Goal: Task Accomplishment & Management: Manage account settings

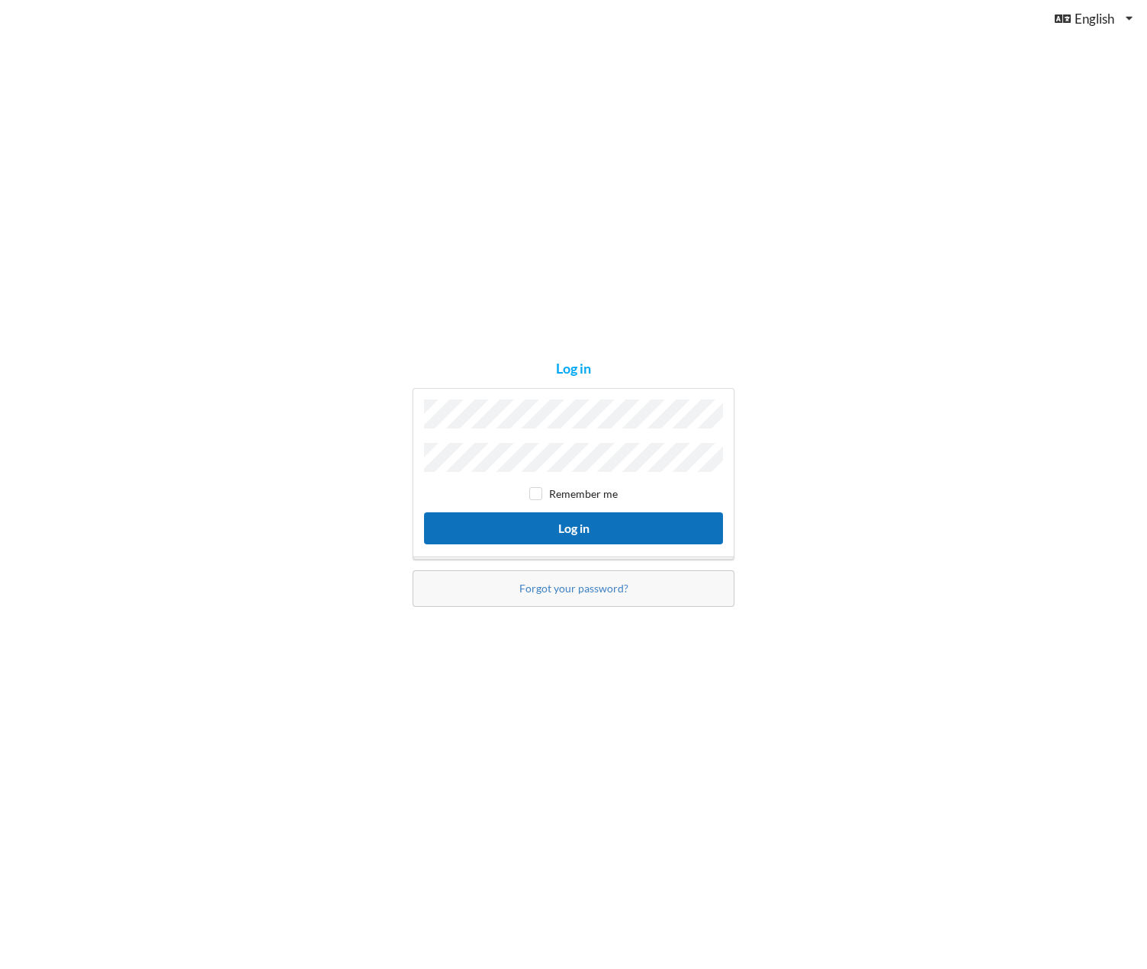
click at [576, 518] on button "Log in" at bounding box center [573, 527] width 299 height 31
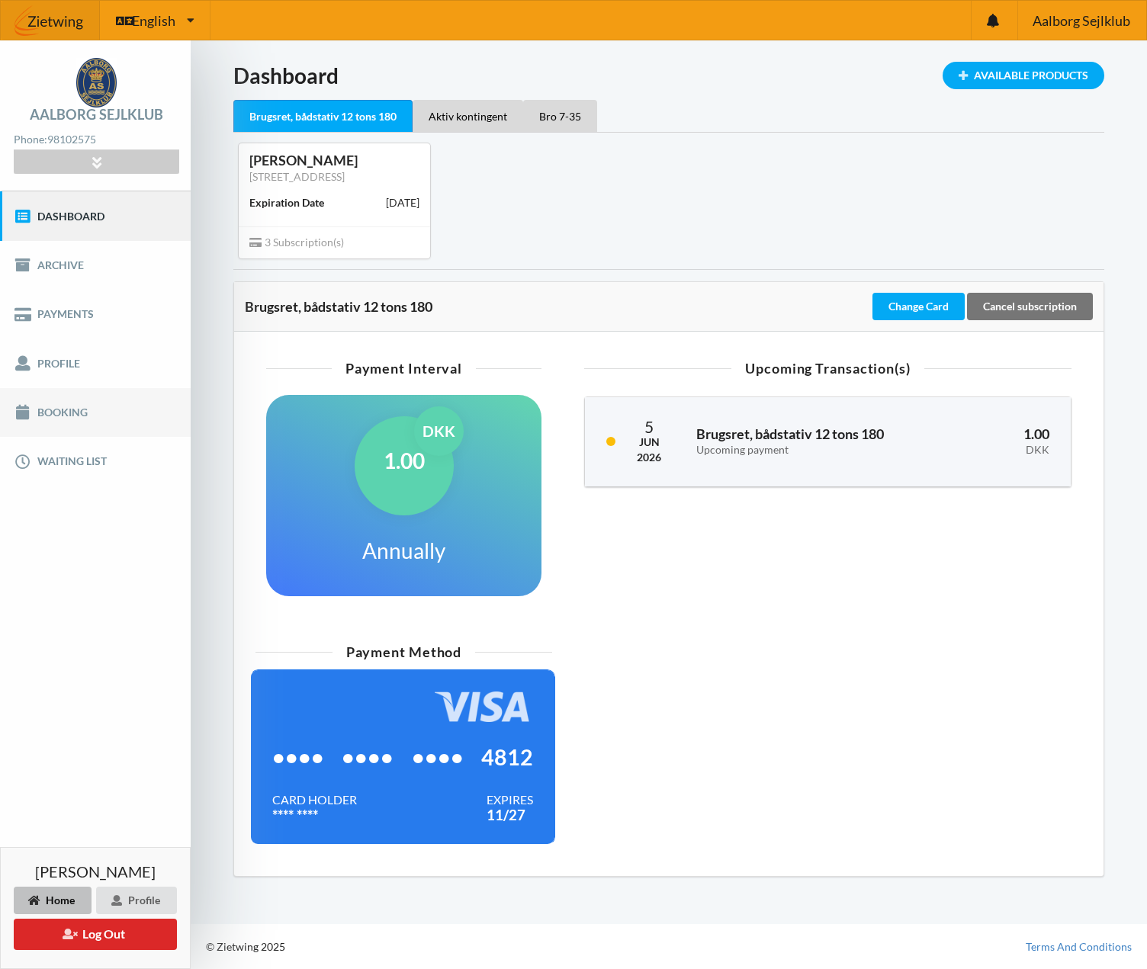
click at [62, 403] on link "Booking" at bounding box center [95, 412] width 191 height 49
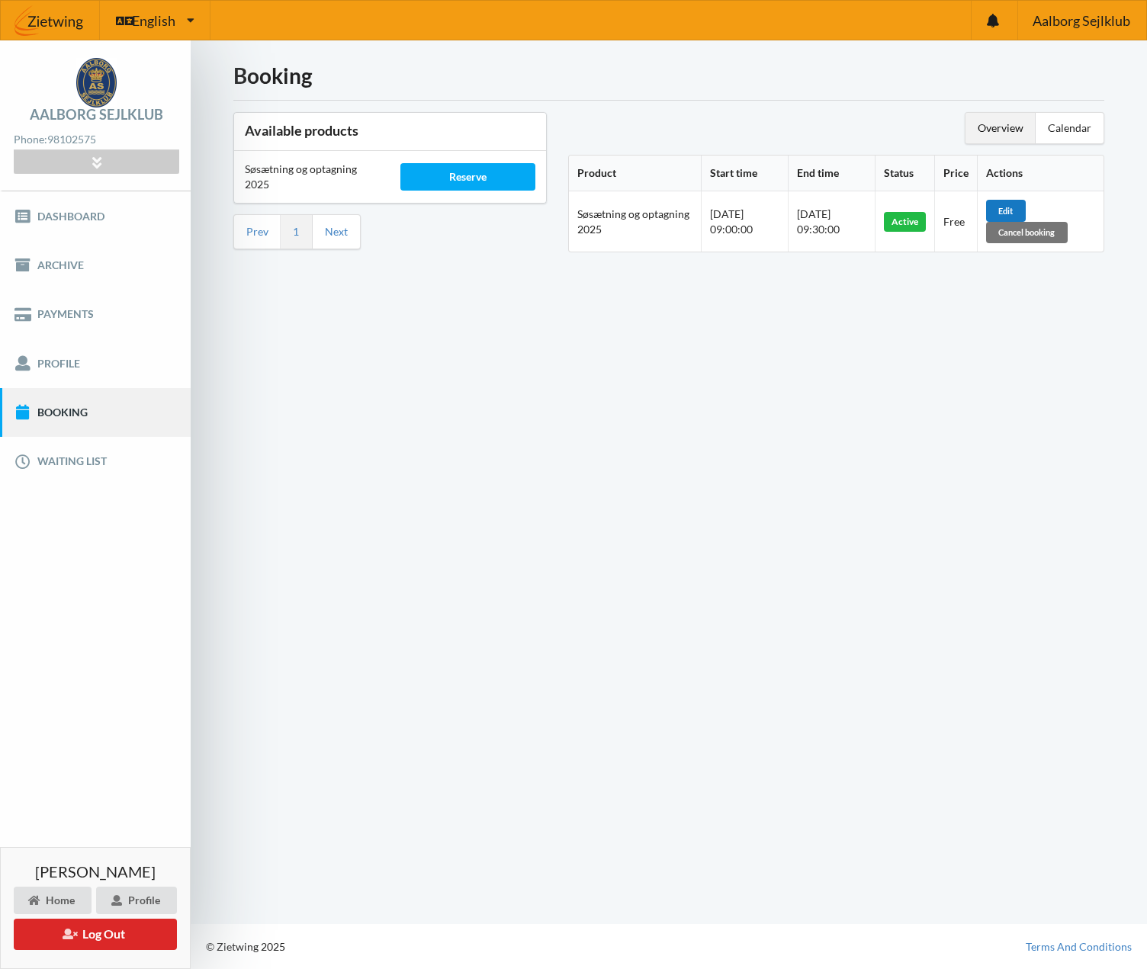
click at [1014, 211] on div "Edit" at bounding box center [1006, 210] width 40 height 21
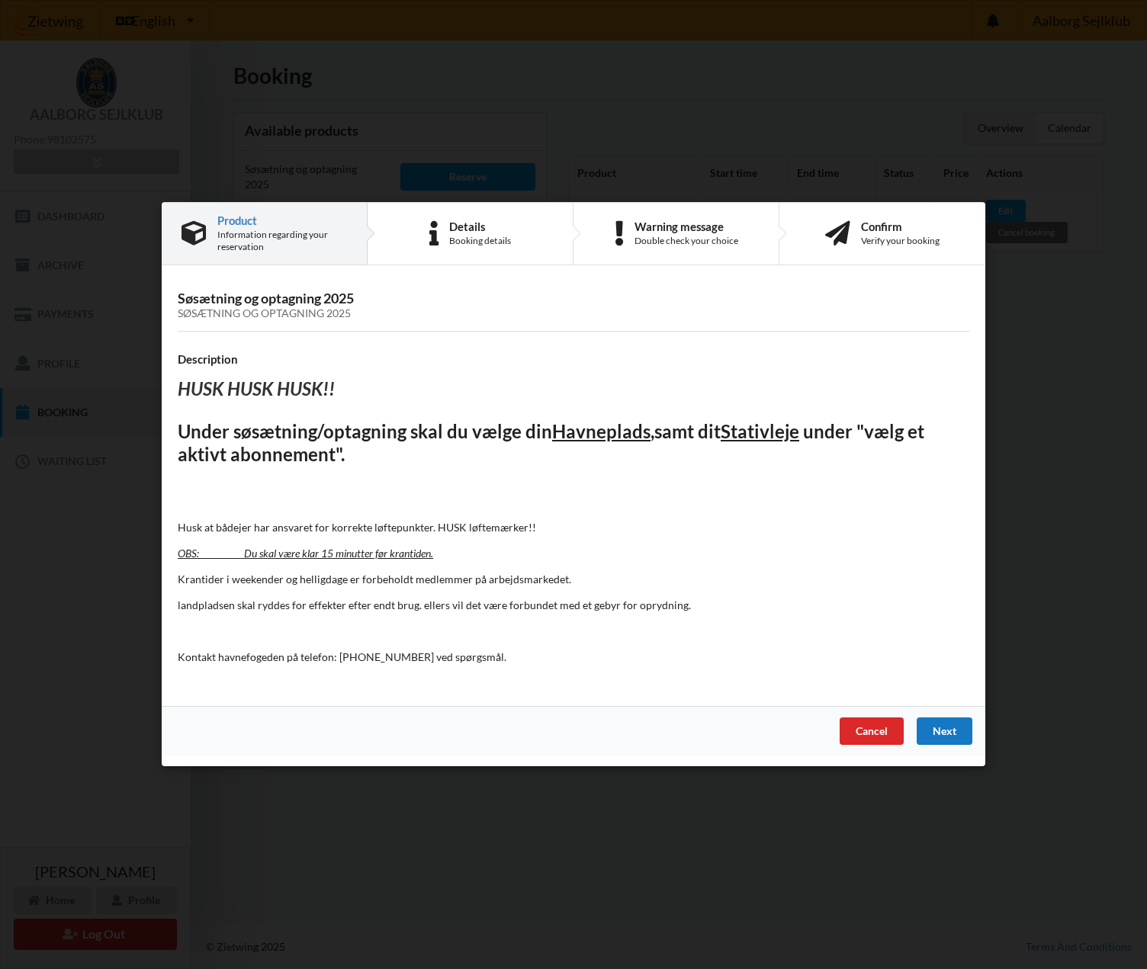
click at [955, 733] on div "Next" at bounding box center [945, 731] width 56 height 27
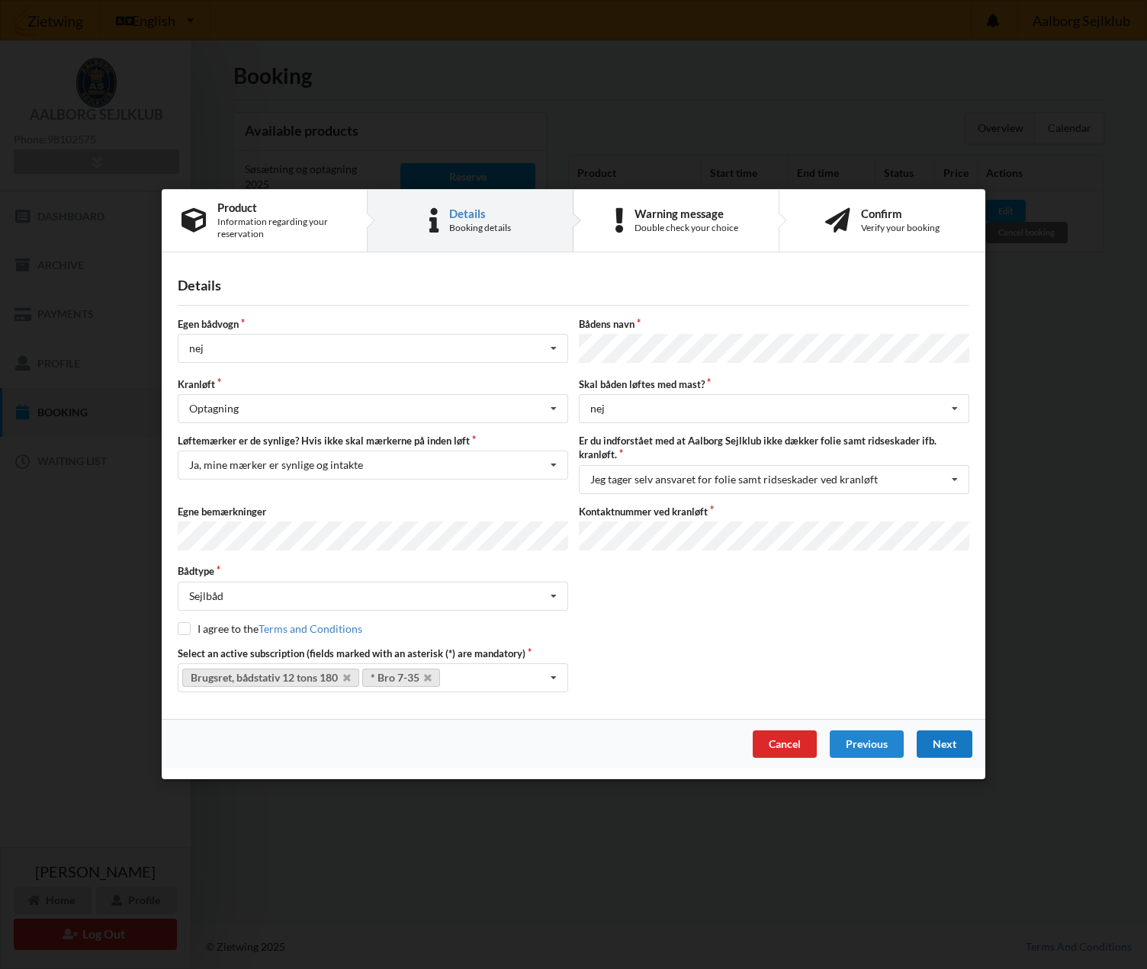
click at [944, 742] on div "Next" at bounding box center [945, 744] width 56 height 27
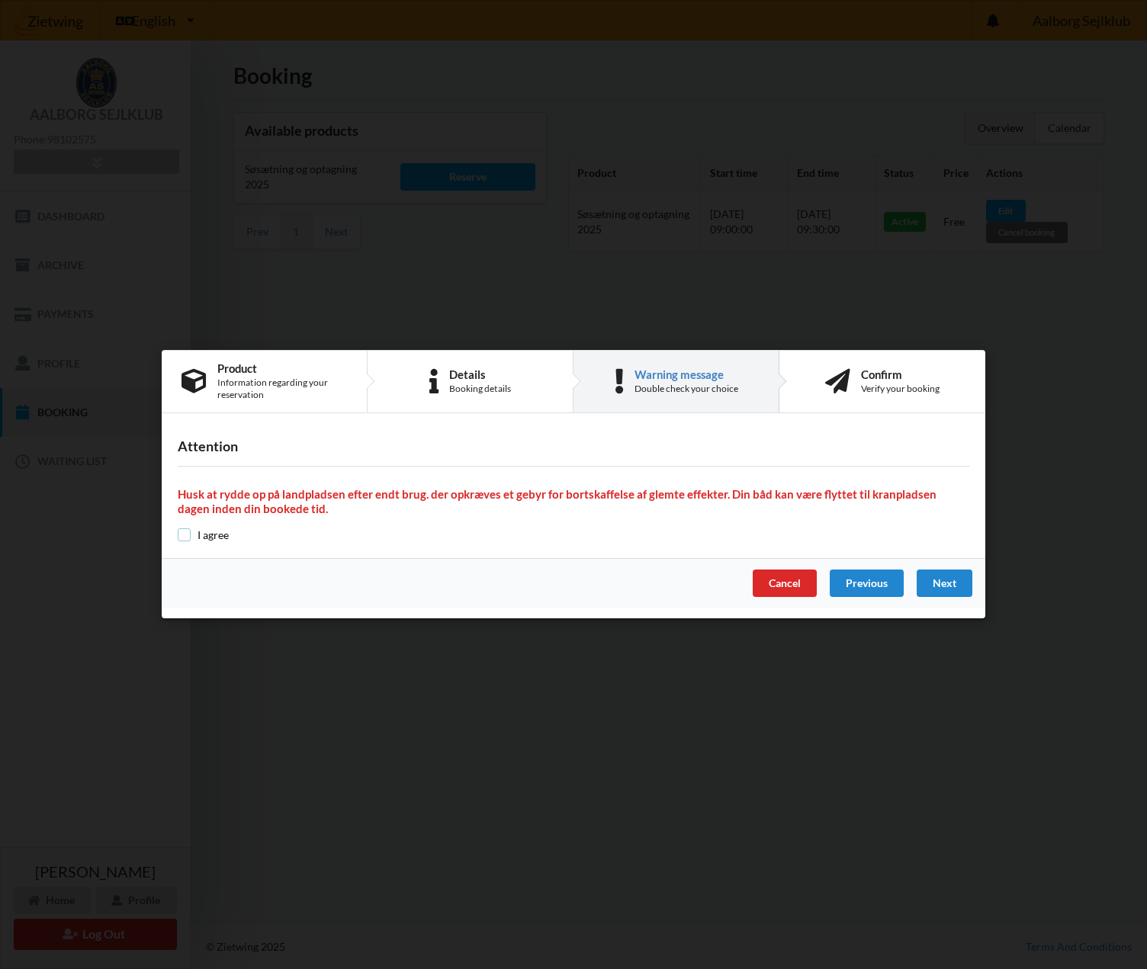
click at [184, 539] on input "checkbox" at bounding box center [184, 534] width 13 height 13
checkbox input "true"
click at [949, 586] on div "Next" at bounding box center [945, 583] width 56 height 27
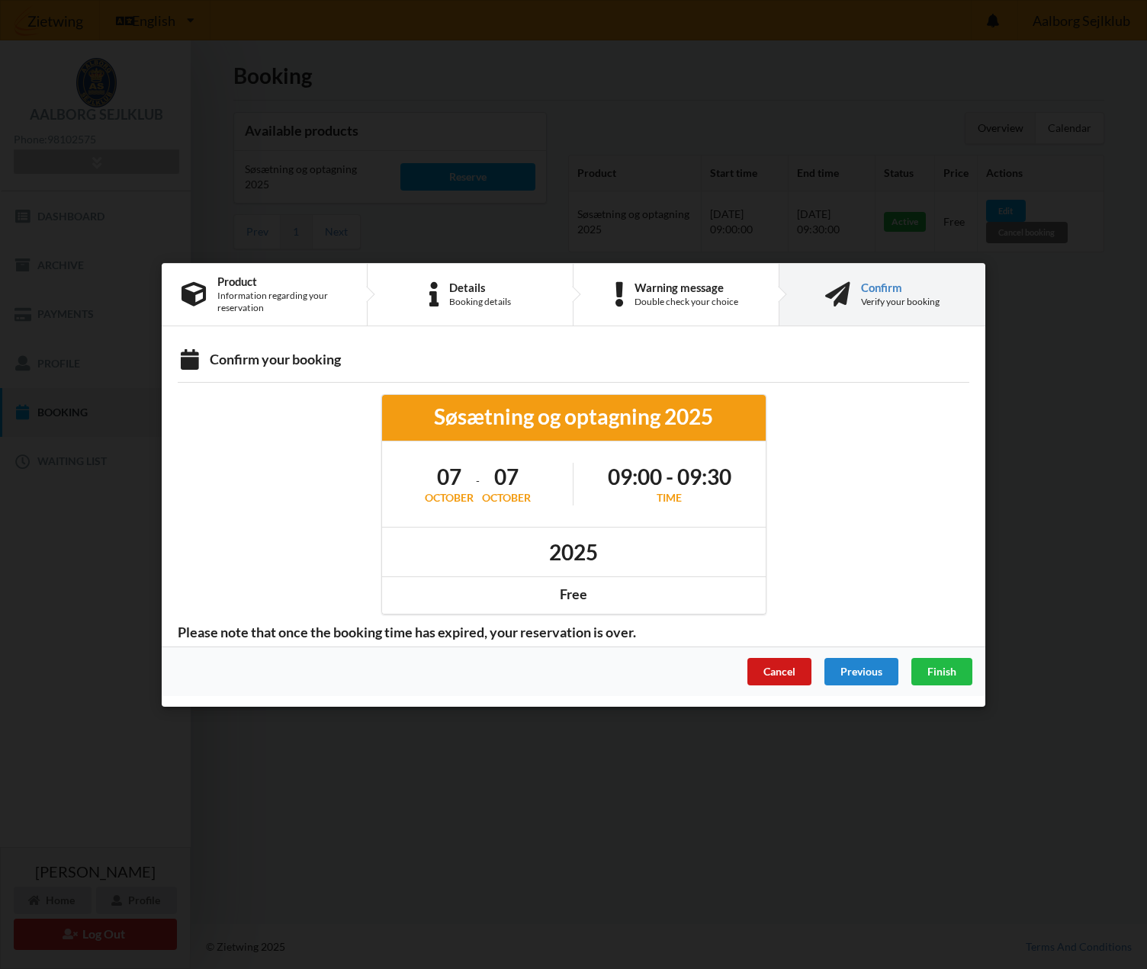
click at [779, 675] on div "Cancel" at bounding box center [779, 670] width 64 height 27
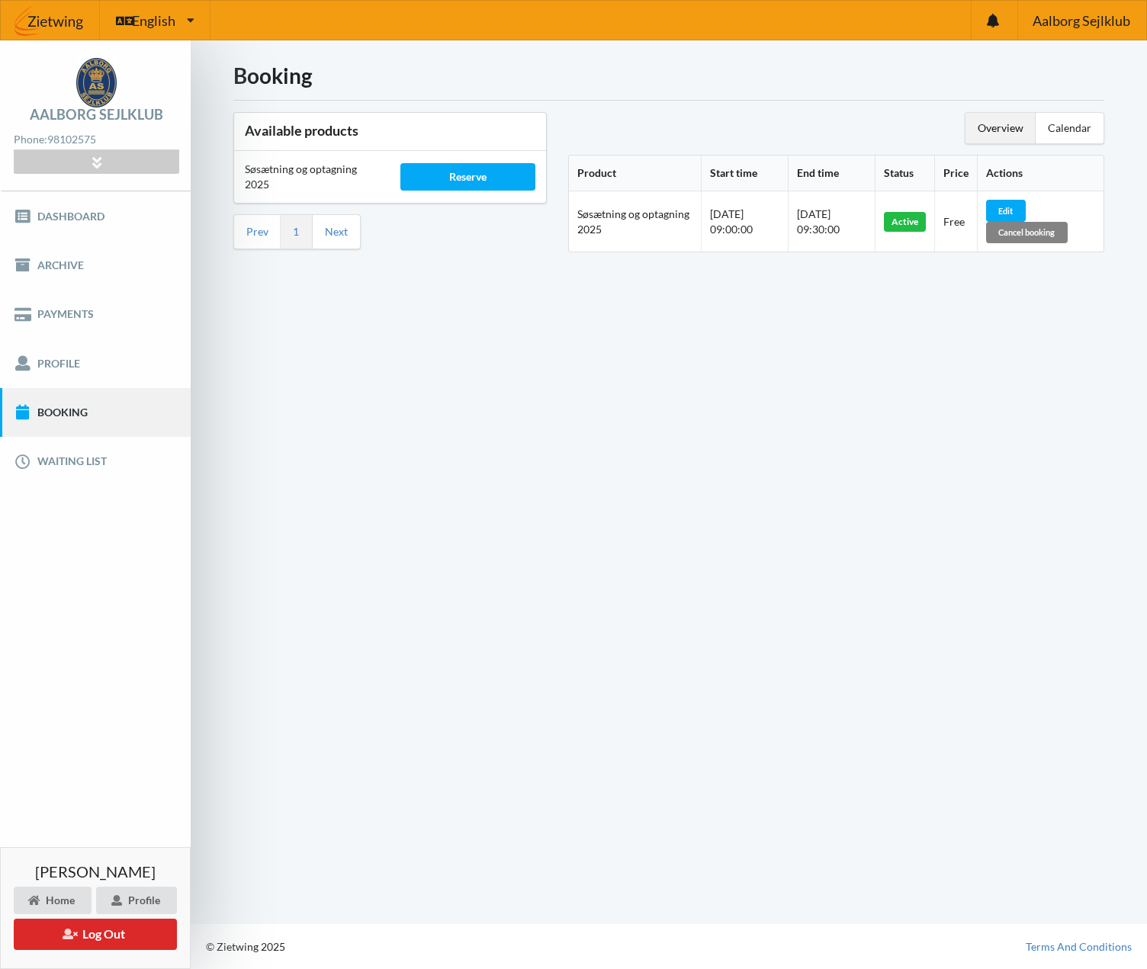
click at [1038, 236] on div "Cancel booking" at bounding box center [1027, 232] width 82 height 21
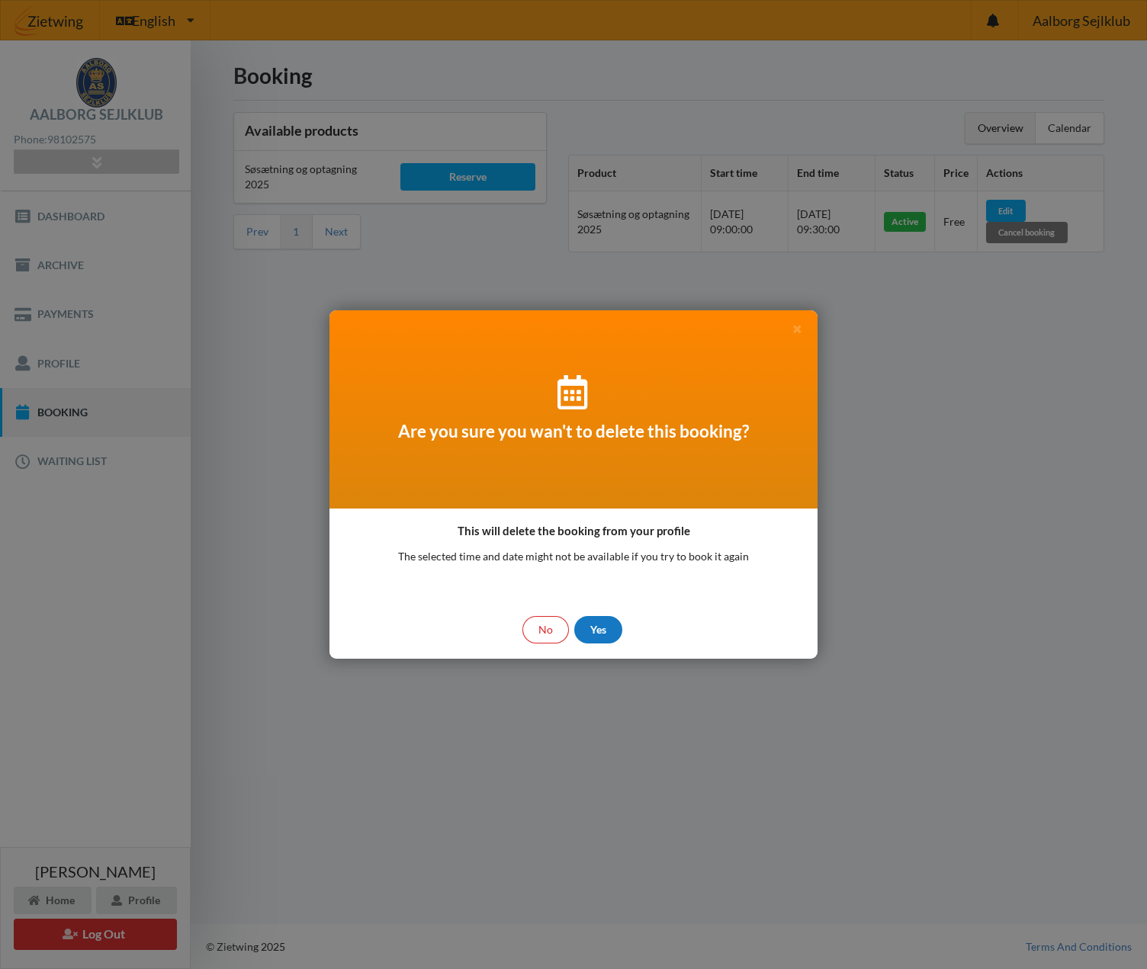
click at [598, 630] on div "Yes" at bounding box center [598, 629] width 48 height 27
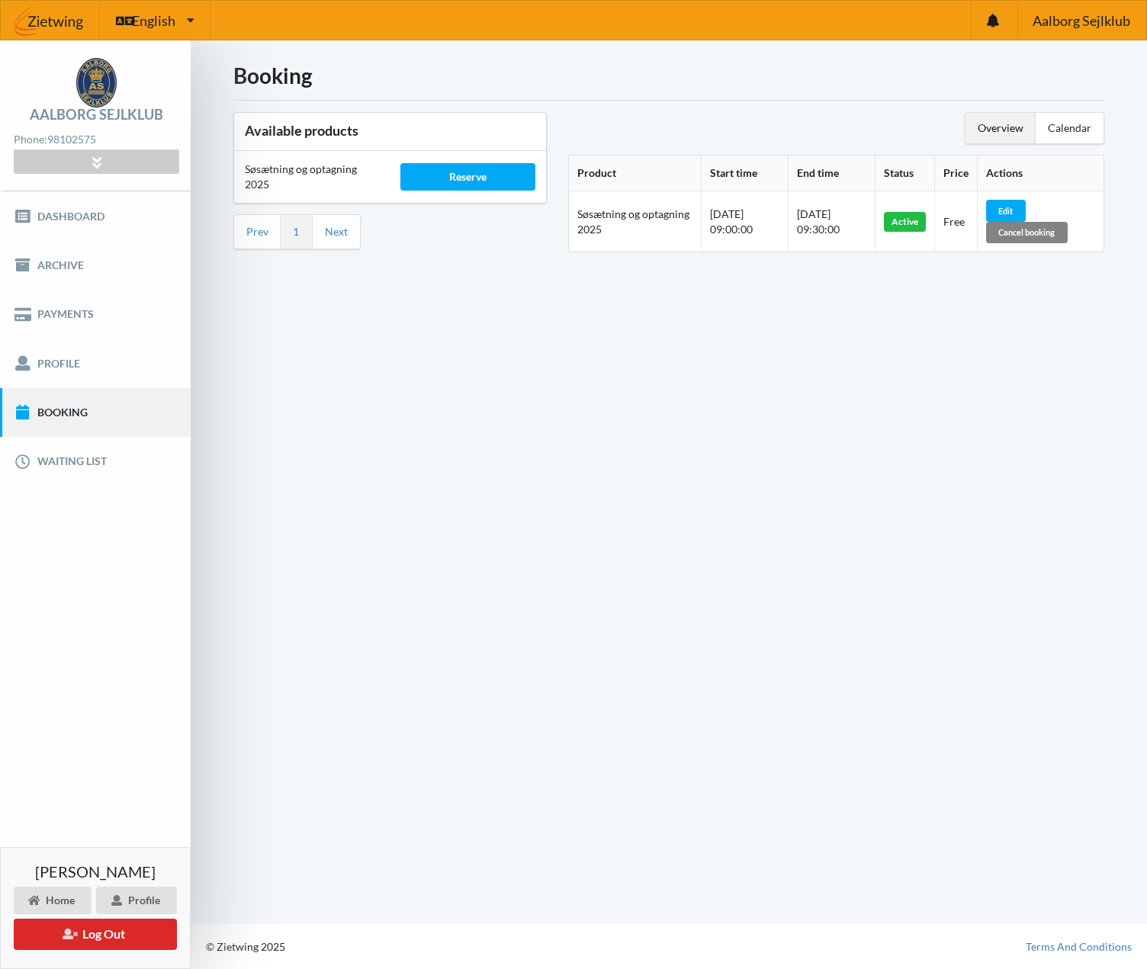
click at [1029, 233] on div "Cancel booking" at bounding box center [1027, 232] width 82 height 21
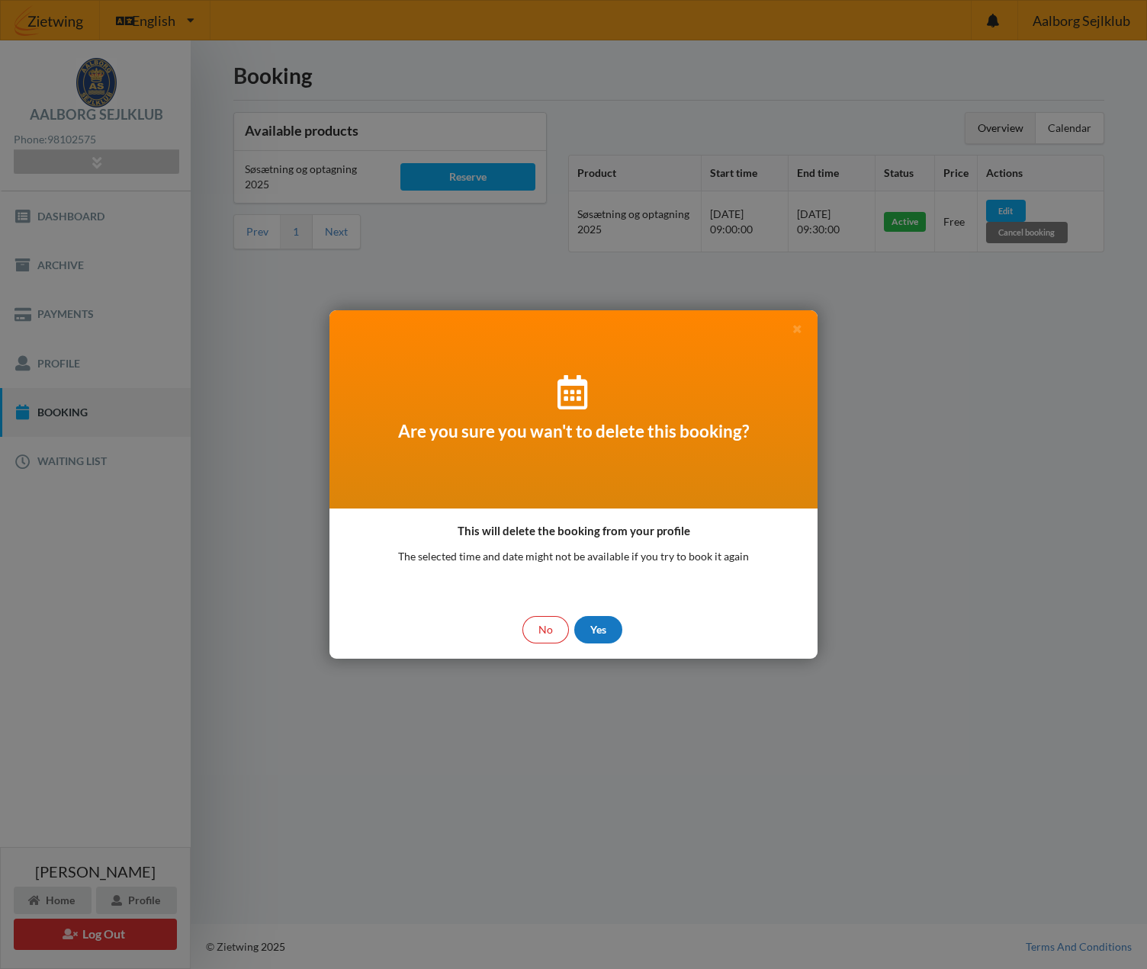
click at [597, 630] on div "Yes" at bounding box center [598, 629] width 48 height 27
